Goal: Task Accomplishment & Management: Complete application form

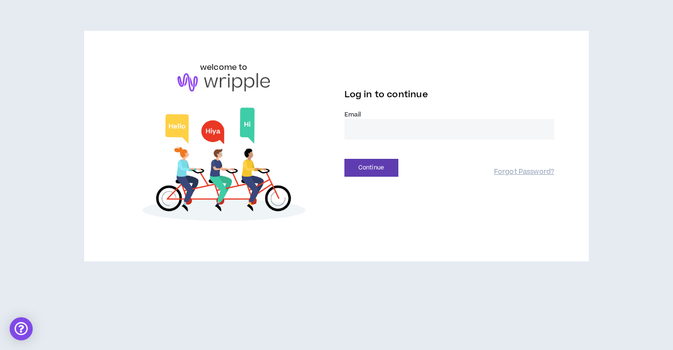
click at [383, 137] on input "email" at bounding box center [449, 129] width 210 height 21
type input "**********"
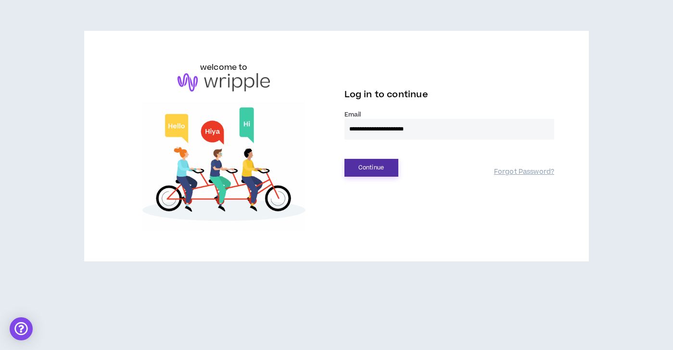
click at [360, 166] on button "Continue" at bounding box center [371, 168] width 54 height 18
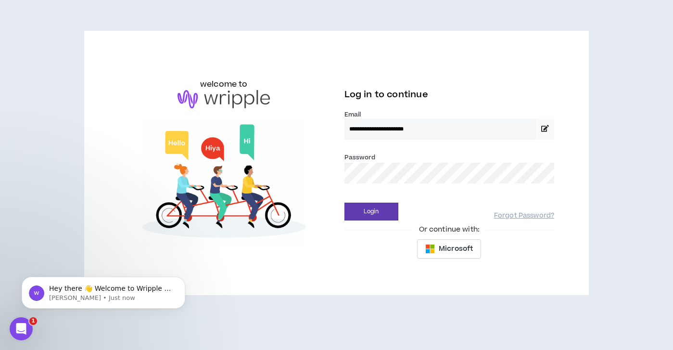
click at [344, 202] on button "Login" at bounding box center [371, 211] width 54 height 18
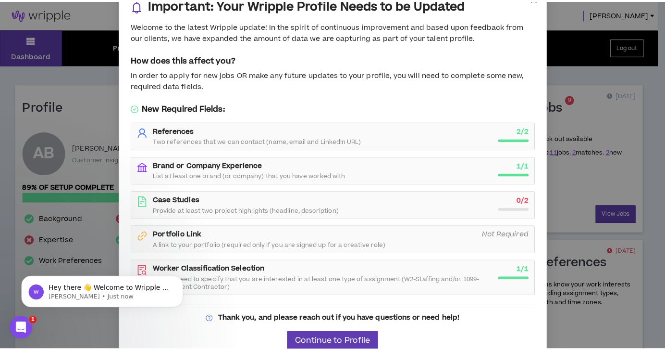
scroll to position [38, 0]
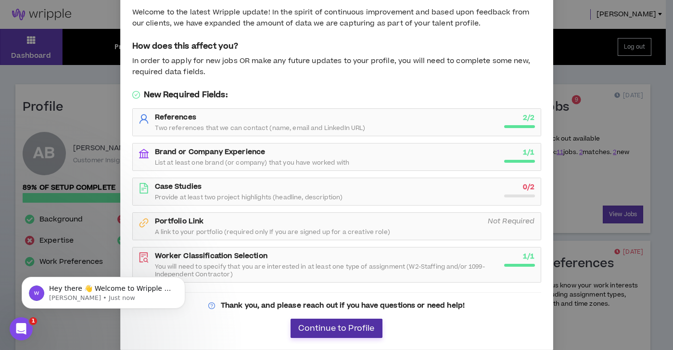
click at [336, 335] on button "Continue to Profile" at bounding box center [335, 327] width 91 height 19
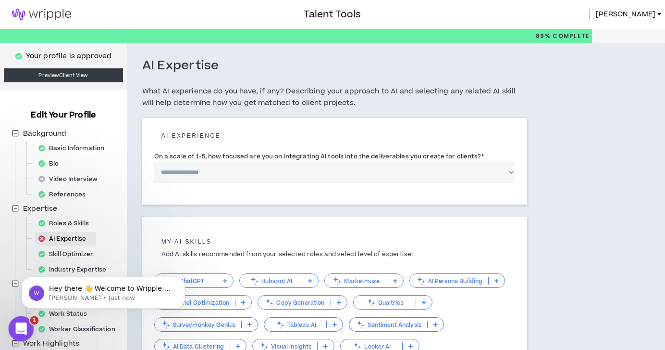
click at [22, 324] on icon "Open Intercom Messenger" at bounding box center [20, 327] width 16 height 16
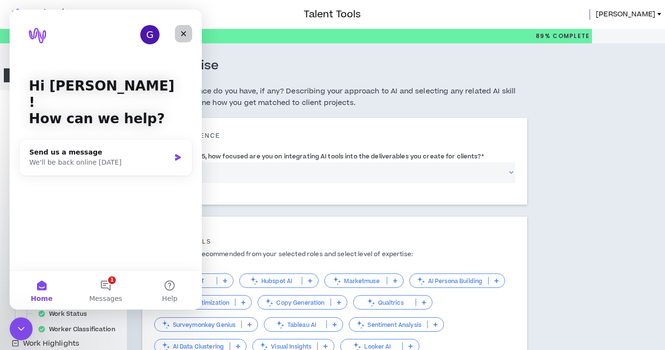
click at [184, 36] on icon "Close" at bounding box center [184, 34] width 8 height 8
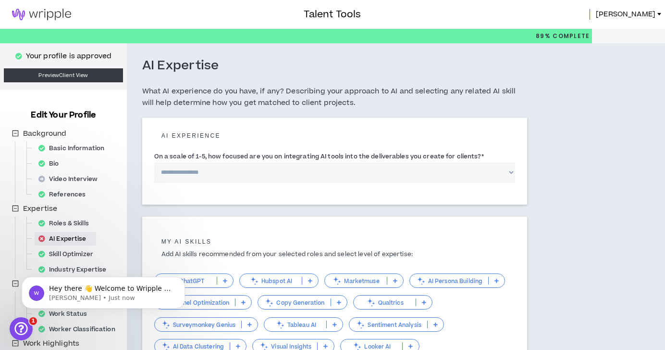
click at [31, 13] on img at bounding box center [41, 15] width 83 height 12
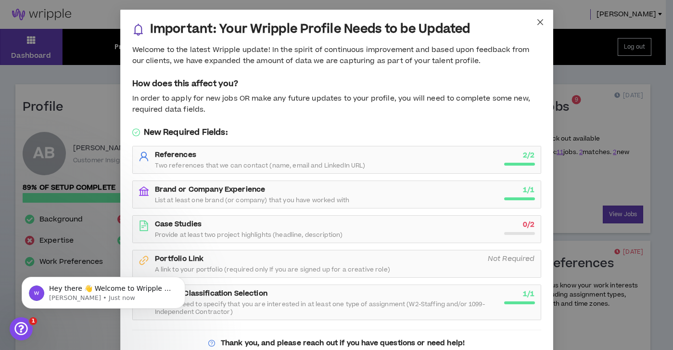
click at [537, 24] on icon "close" at bounding box center [540, 22] width 6 height 6
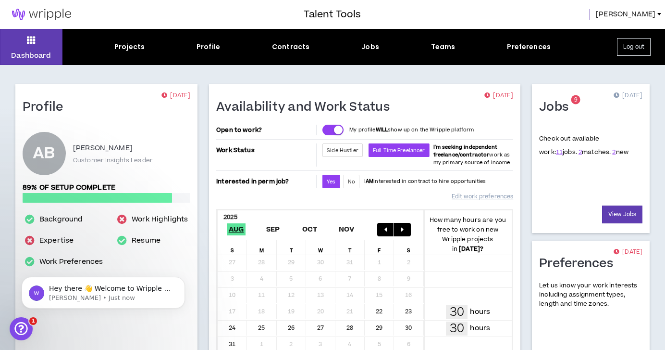
click at [646, 12] on span "[PERSON_NAME]" at bounding box center [626, 14] width 60 height 11
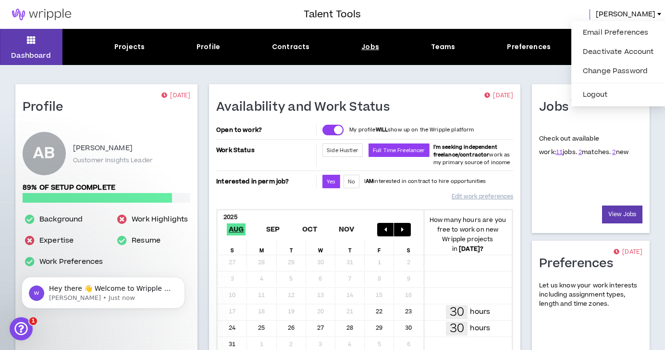
click at [372, 49] on div "Jobs" at bounding box center [371, 47] width 18 height 10
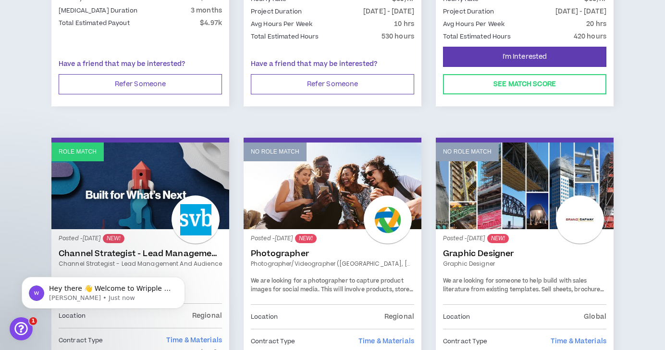
scroll to position [337, 0]
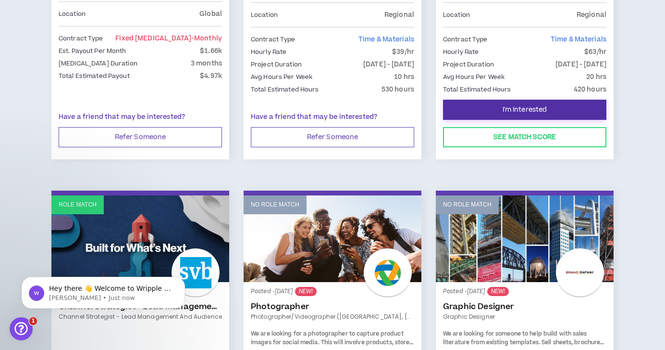
click at [513, 113] on span "I'm Interested" at bounding box center [525, 109] width 45 height 9
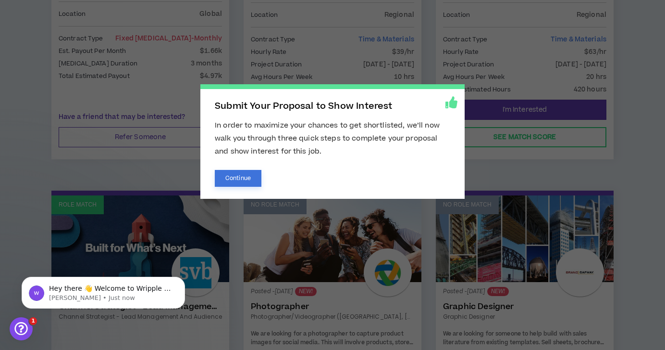
click at [239, 177] on button "Continue" at bounding box center [238, 178] width 47 height 17
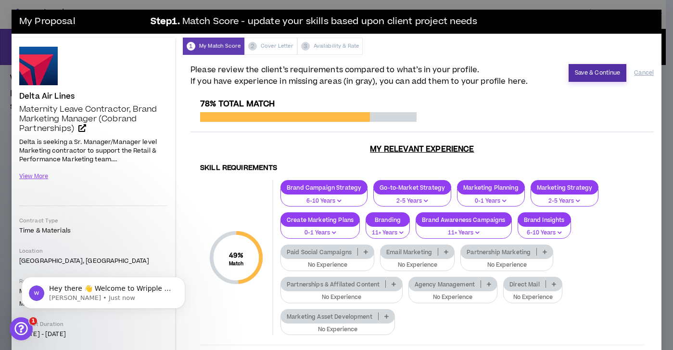
click at [577, 68] on button "Save & Continue" at bounding box center [597, 73] width 58 height 18
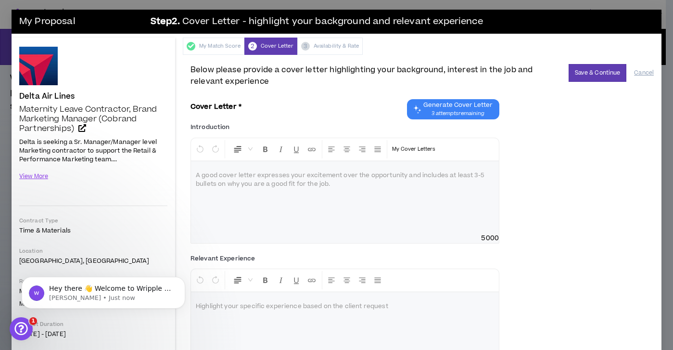
click at [221, 181] on div at bounding box center [345, 197] width 308 height 72
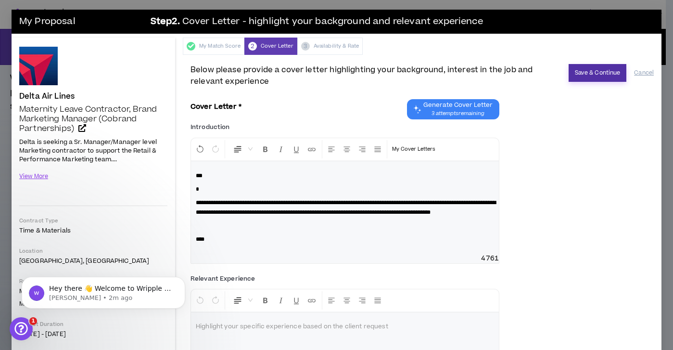
click at [580, 75] on button "Save & Continue" at bounding box center [597, 73] width 58 height 18
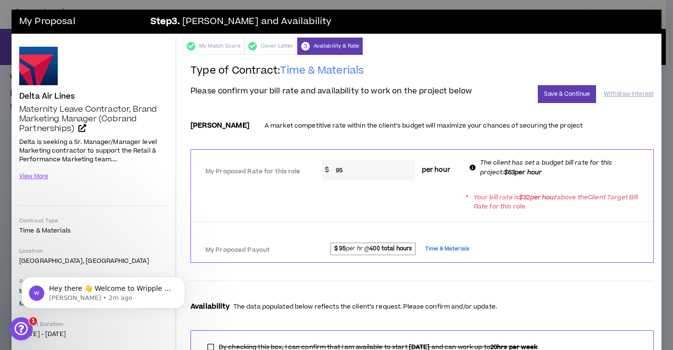
drag, startPoint x: 355, startPoint y: 169, endPoint x: 320, endPoint y: 171, distance: 35.2
click at [322, 171] on div "$ 95 per hour" at bounding box center [390, 170] width 136 height 21
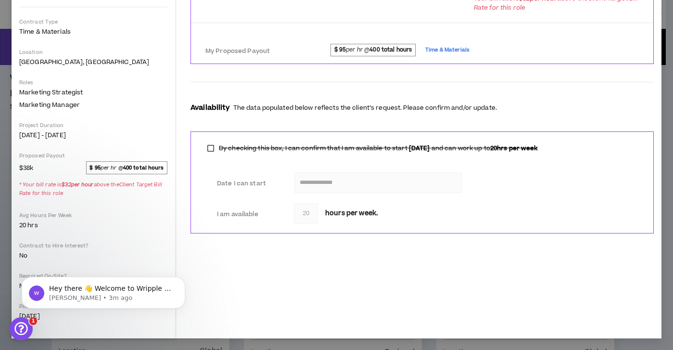
scroll to position [54, 0]
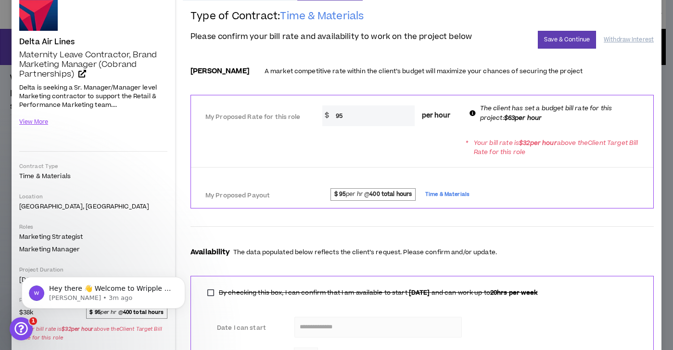
drag, startPoint x: 351, startPoint y: 117, endPoint x: 323, endPoint y: 117, distance: 28.4
click at [323, 118] on div "$ 95 per hour" at bounding box center [390, 115] width 136 height 21
drag, startPoint x: 349, startPoint y: 117, endPoint x: 329, endPoint y: 116, distance: 19.7
click at [331, 116] on input "63" at bounding box center [373, 115] width 84 height 21
type input "70"
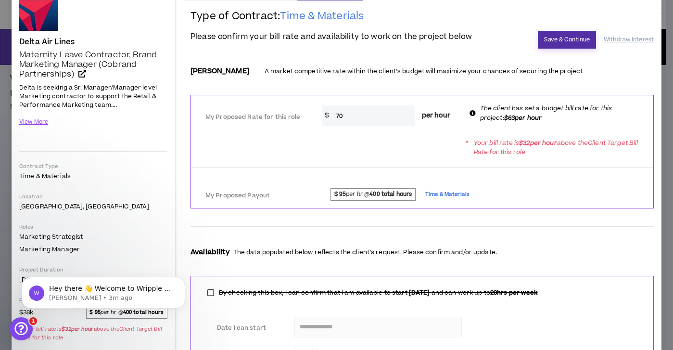
click at [542, 41] on button "Save & Continue" at bounding box center [567, 40] width 58 height 18
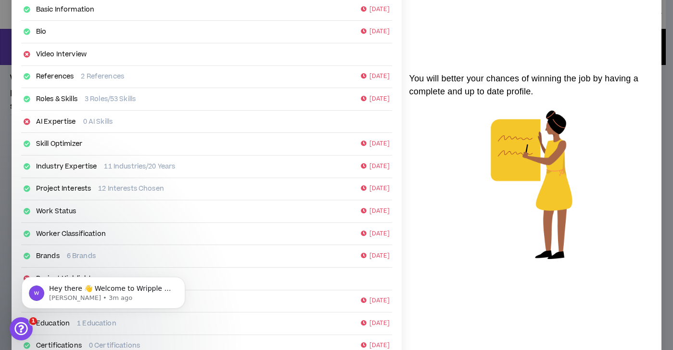
scroll to position [156, 0]
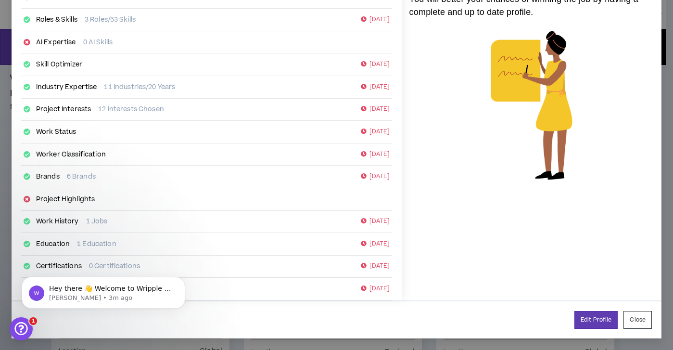
click at [7, 174] on div "Your Proposal has been Updated. Now is a great time to update your profile! Com…" at bounding box center [336, 175] width 673 height 350
